Goal: Task Accomplishment & Management: Use online tool/utility

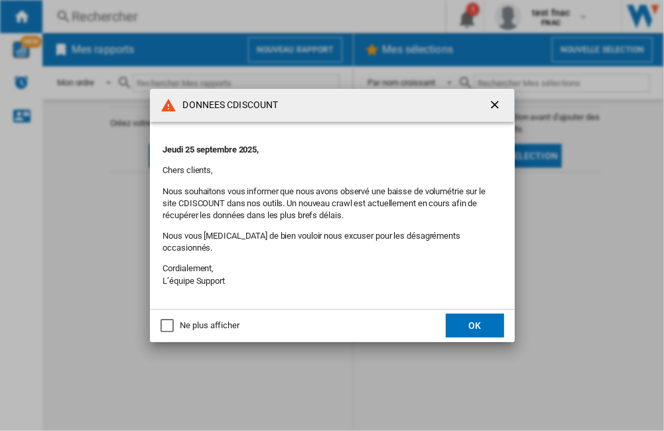
click at [469, 321] on button "OK" at bounding box center [474, 326] width 58 height 24
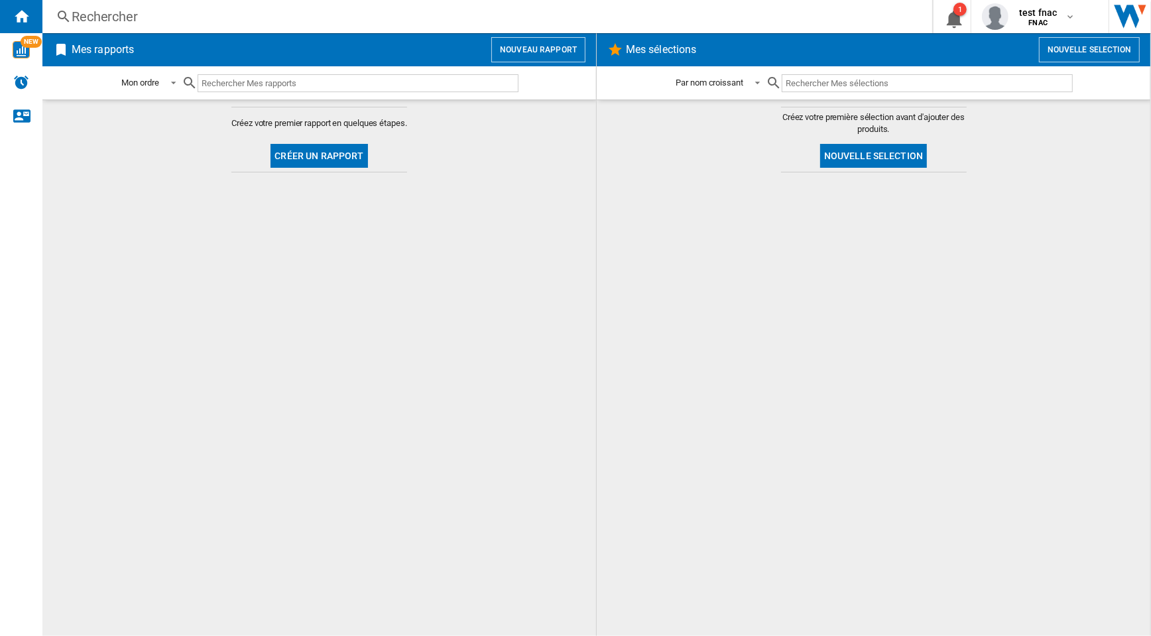
click at [663, 49] on button "Nouvelle selection" at bounding box center [1089, 49] width 101 height 25
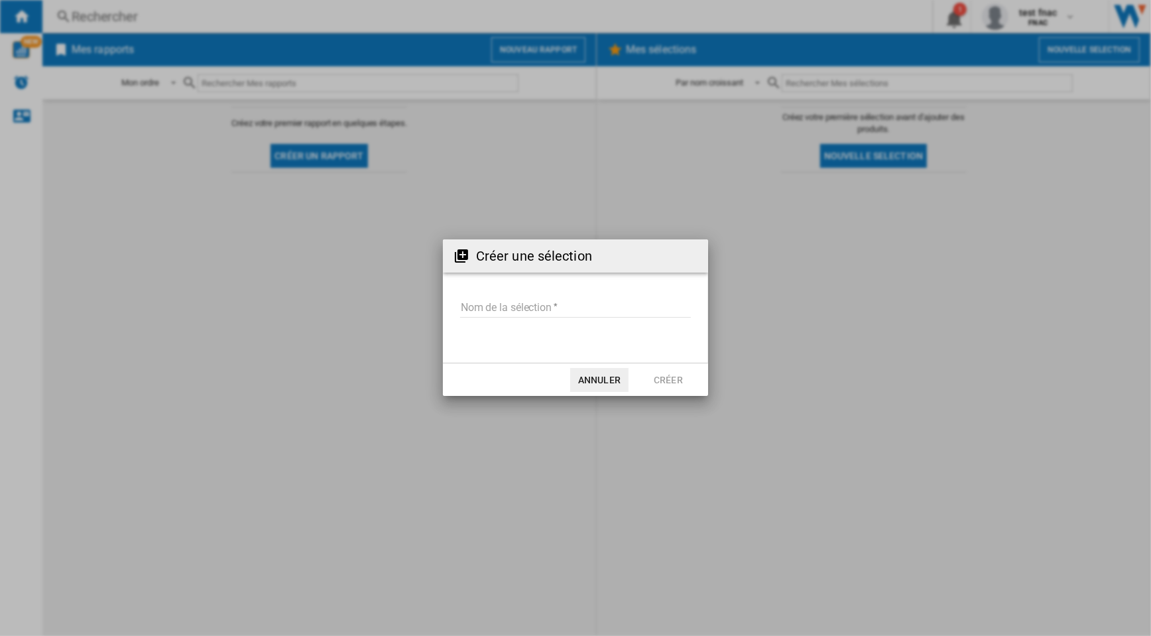
click at [617, 310] on input "Nom de la sélection" at bounding box center [575, 308] width 231 height 20
type input "***"
click at [660, 380] on button "Créer" at bounding box center [668, 380] width 58 height 24
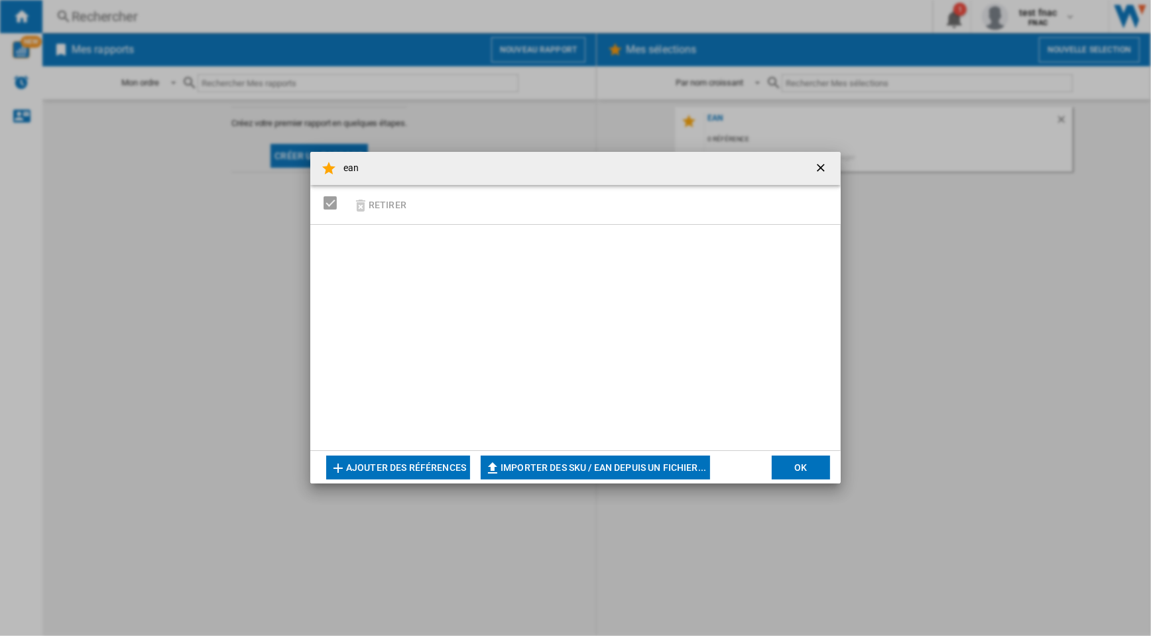
click at [663, 430] on button "Importer des SKU / EAN depuis un fichier..." at bounding box center [595, 467] width 229 height 24
type input "**********"
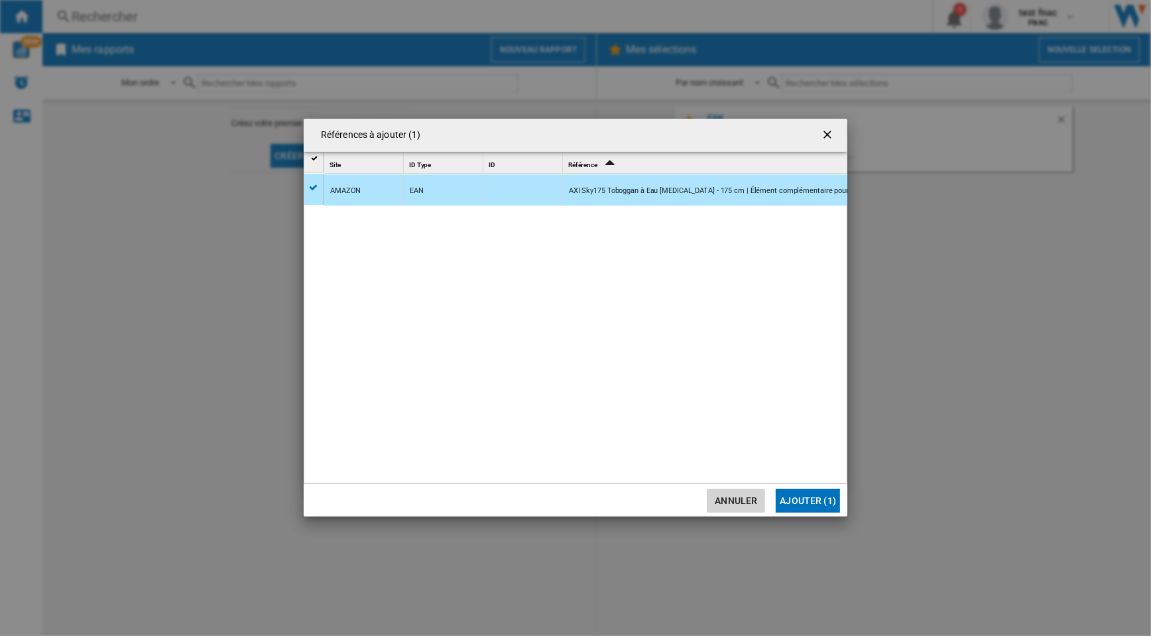
click at [663, 430] on button "Annuler" at bounding box center [736, 501] width 58 height 24
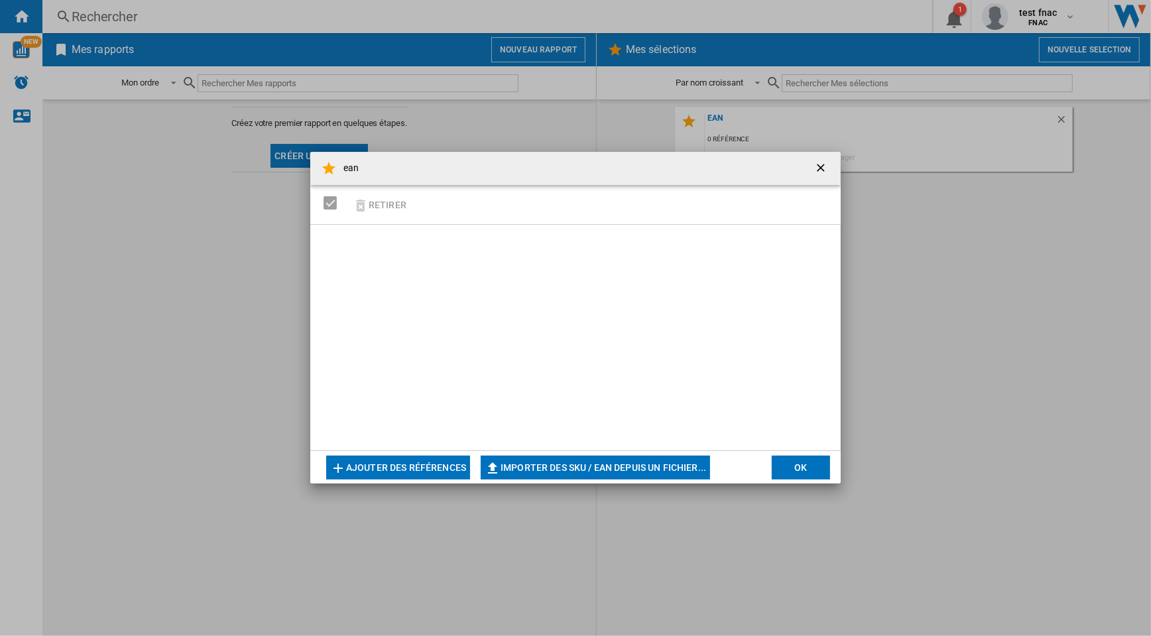
click at [383, 430] on button "Ajouter des références" at bounding box center [398, 467] width 144 height 24
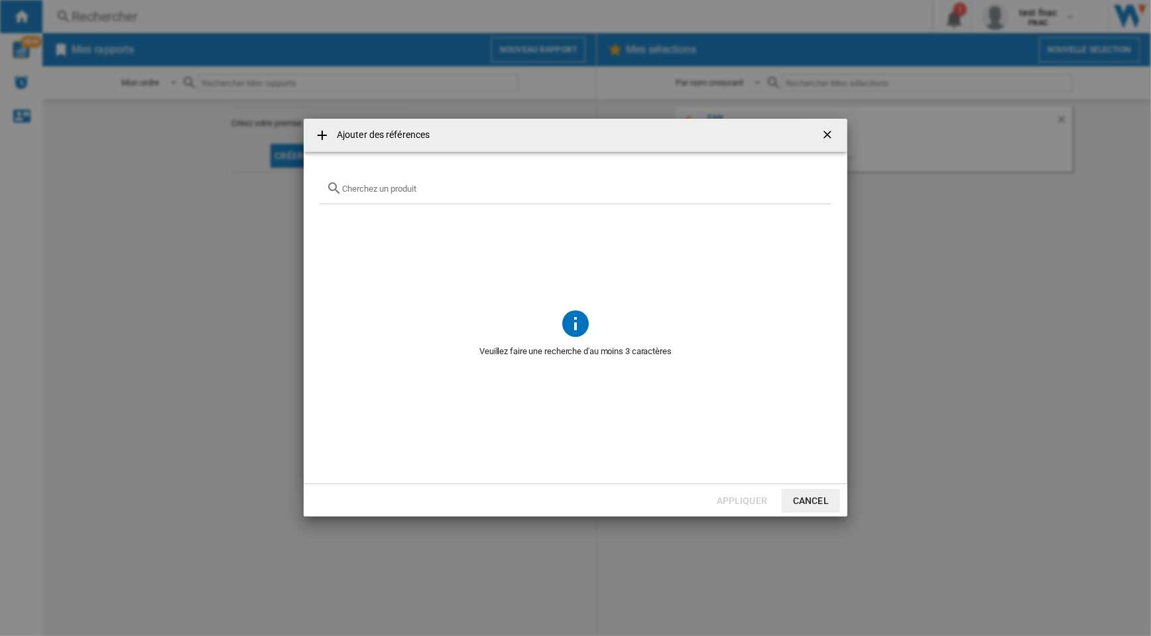
click at [441, 192] on input "text" at bounding box center [583, 189] width 483 height 10
paste input "EDIFIER R2000DB CHENE 2.0"
type input "EDIFIER R2000DB CHENE 2.0"
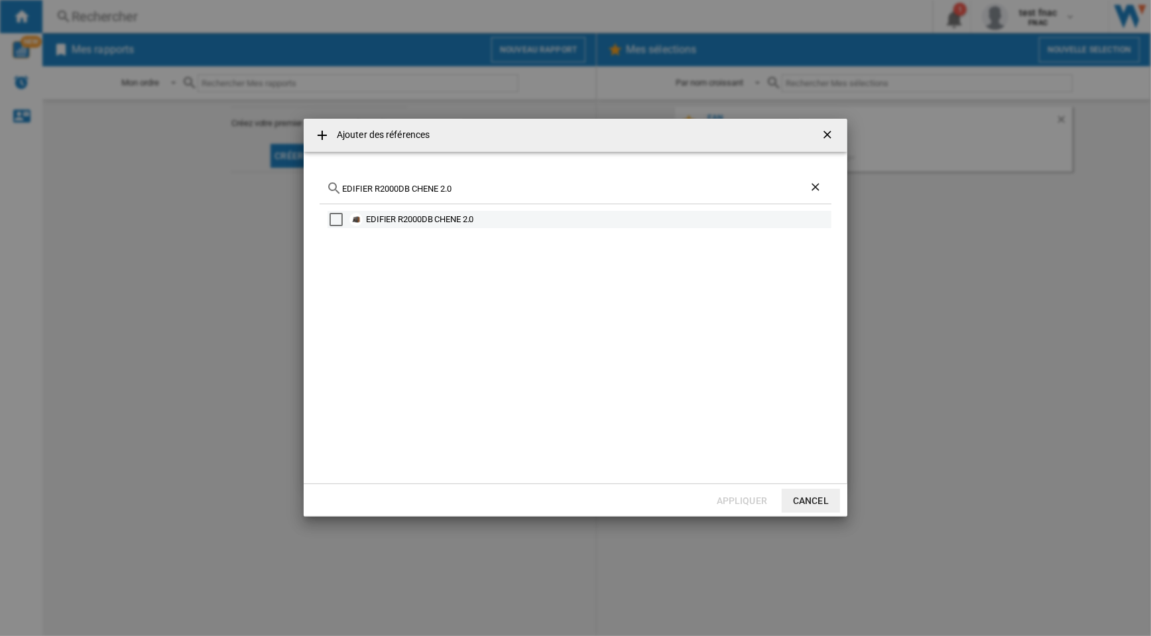
click at [342, 219] on div "Select" at bounding box center [335, 219] width 13 height 13
click at [663, 430] on button "Appliquer" at bounding box center [742, 501] width 58 height 24
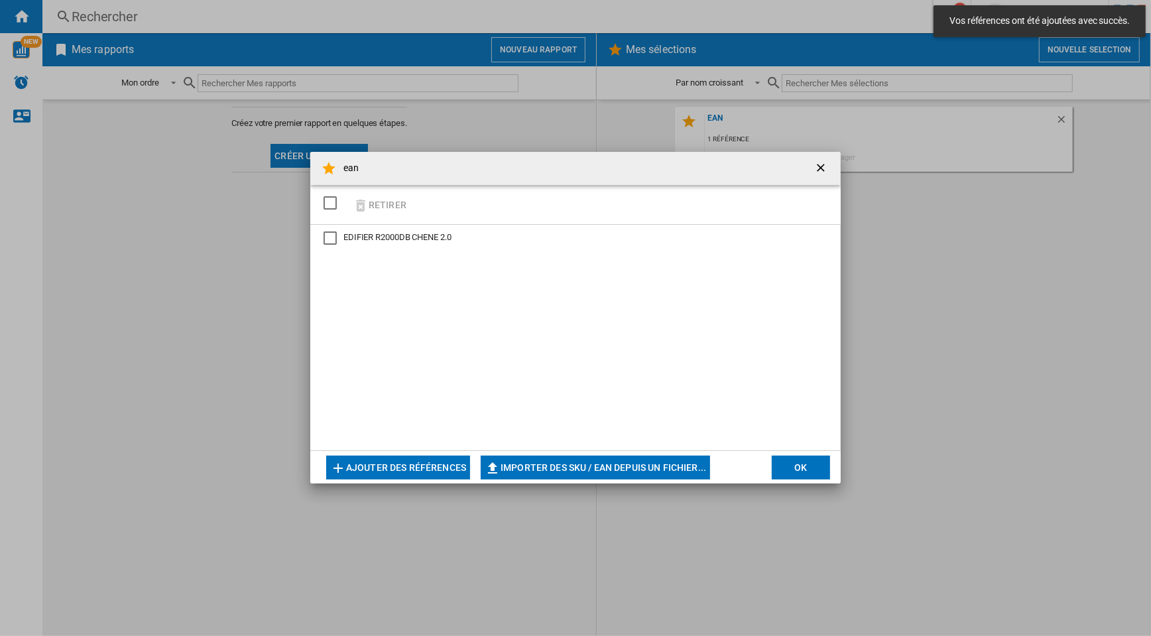
click at [663, 430] on button "OK" at bounding box center [801, 467] width 58 height 24
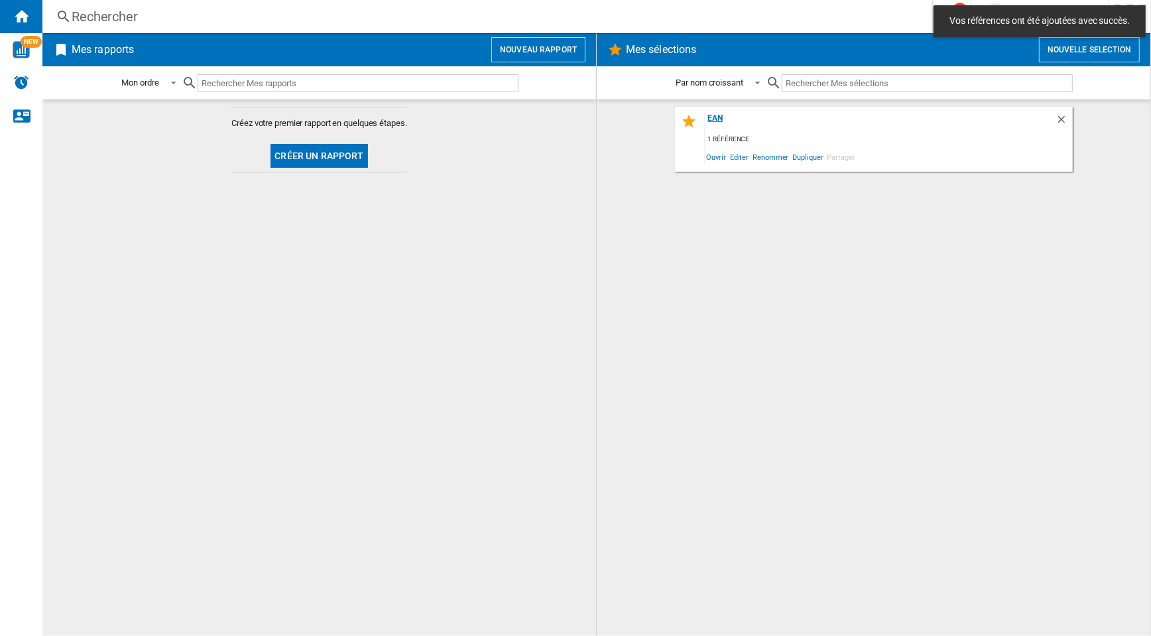
click at [663, 129] on div "ean" at bounding box center [880, 122] width 351 height 18
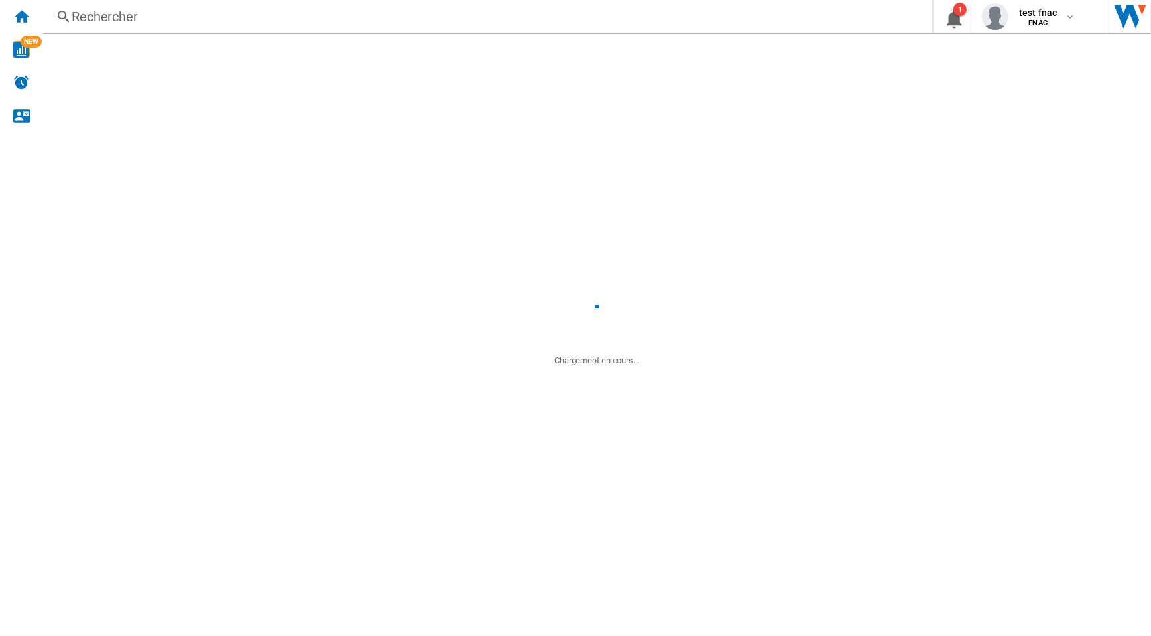
click at [663, 115] on div "ean" at bounding box center [880, 122] width 351 height 18
